Goal: Task Accomplishment & Management: Use online tool/utility

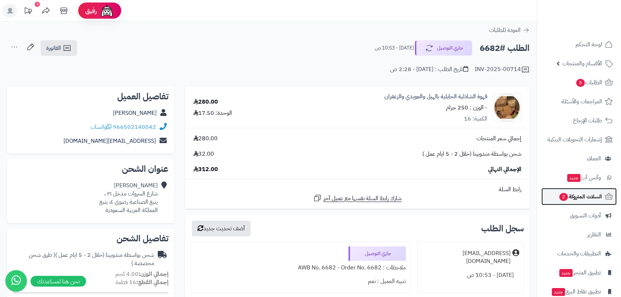
click at [581, 197] on span "السلات المتروكة 2" at bounding box center [579, 196] width 43 height 10
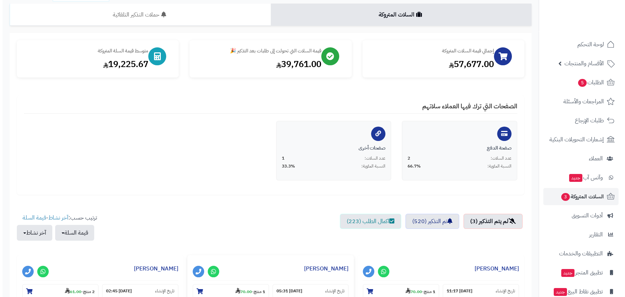
scroll to position [163, 0]
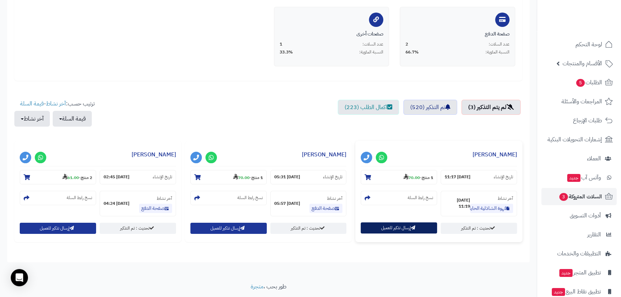
click at [397, 224] on button "إرسال تذكير للعميل" at bounding box center [398, 227] width 76 height 11
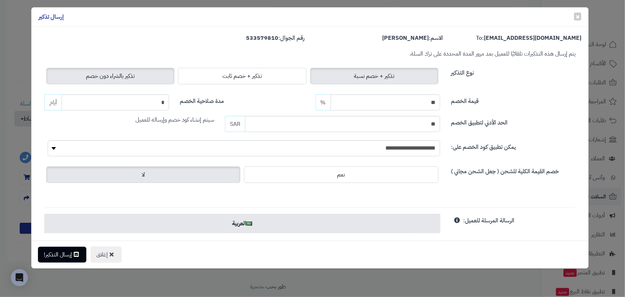
click at [135, 80] on span "تذكير بالشراء دون خصم" at bounding box center [110, 76] width 49 height 9
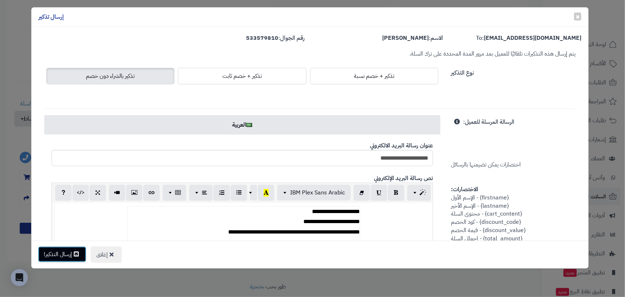
click at [51, 258] on button "إرسال التذكير!" at bounding box center [62, 254] width 48 height 16
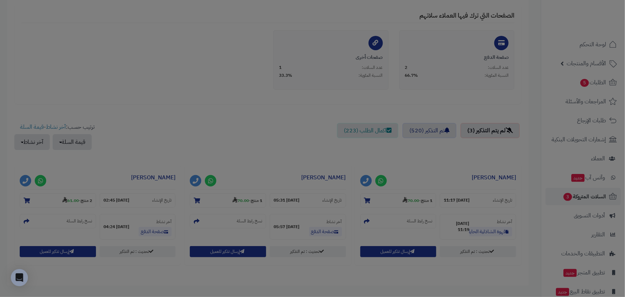
scroll to position [186, 0]
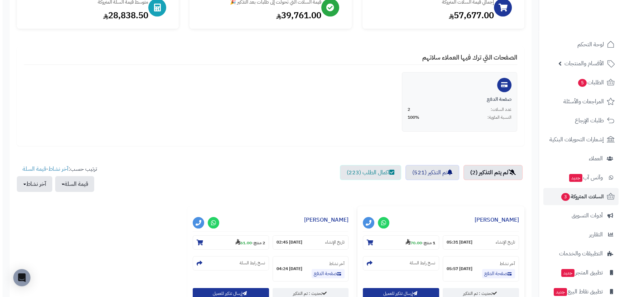
scroll to position [163, 0]
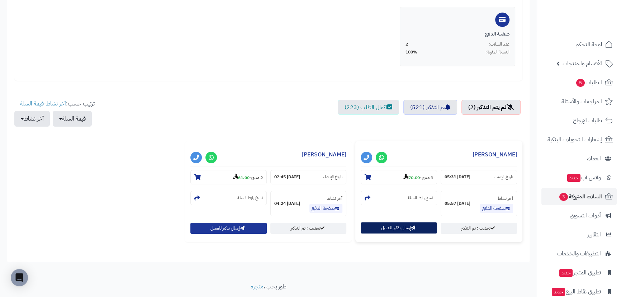
click at [396, 230] on button "إرسال تذكير للعميل" at bounding box center [398, 227] width 76 height 11
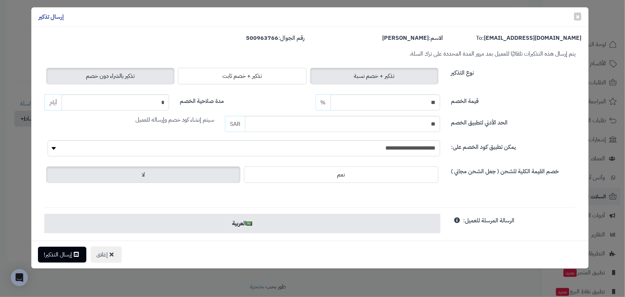
click at [127, 78] on span "تذكير بالشراء دون خصم" at bounding box center [110, 76] width 49 height 9
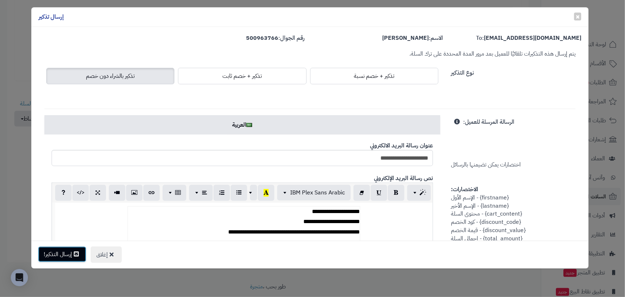
click at [56, 253] on button "إرسال التذكير!" at bounding box center [62, 254] width 48 height 16
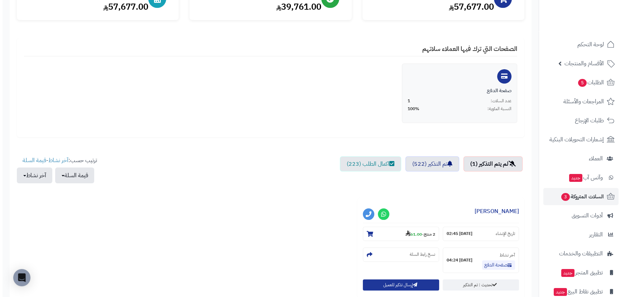
scroll to position [163, 0]
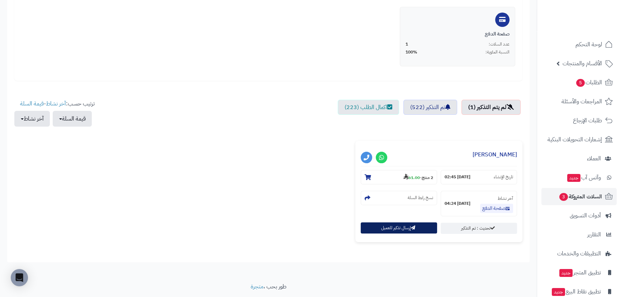
click at [401, 231] on button "إرسال تذكير للعميل" at bounding box center [398, 227] width 76 height 11
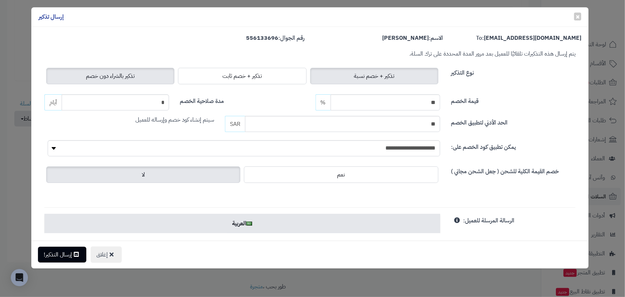
click at [128, 72] on span "تذكير بالشراء دون خصم" at bounding box center [110, 76] width 49 height 9
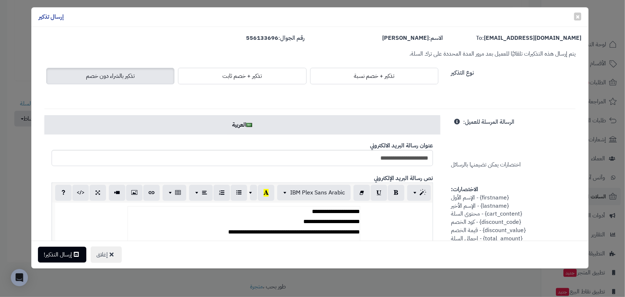
click at [55, 245] on div "إغلاق إرسال التذكير!" at bounding box center [311, 254] width 558 height 28
click at [60, 247] on button "إرسال التذكير!" at bounding box center [62, 254] width 48 height 16
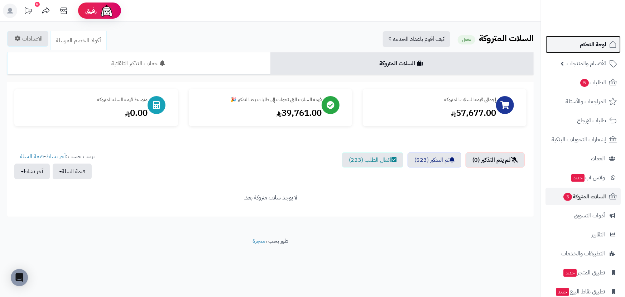
click at [575, 47] on link "لوحة التحكم" at bounding box center [583, 44] width 75 height 17
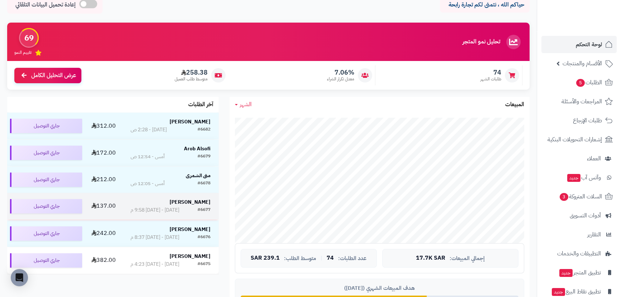
scroll to position [130, 0]
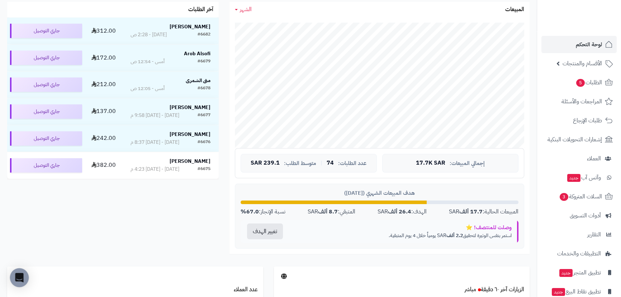
click at [26, 280] on div "Open Intercom Messenger" at bounding box center [19, 277] width 19 height 19
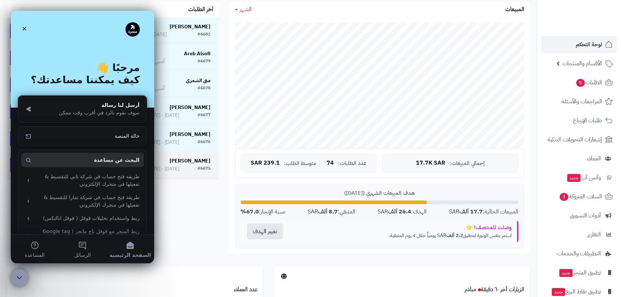
scroll to position [0, 0]
click at [179, 211] on div "تحليل نمو المتجر مرحلة التوسع 69 تقييم النمو 74 طلبات الشهر 7.06% معدل تكرار ال…" at bounding box center [268, 97] width 533 height 339
click at [25, 29] on icon "إغلاق" at bounding box center [24, 29] width 6 height 6
